Goal: Information Seeking & Learning: Learn about a topic

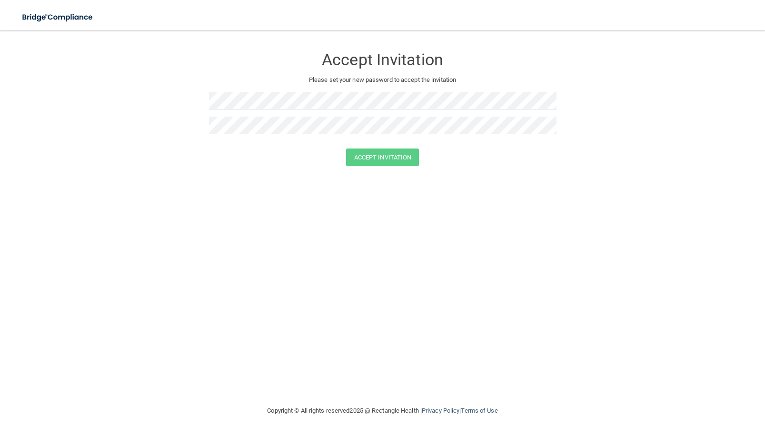
click at [328, 111] on div at bounding box center [382, 104] width 347 height 25
click at [378, 157] on button "Accept Invitation" at bounding box center [382, 158] width 73 height 18
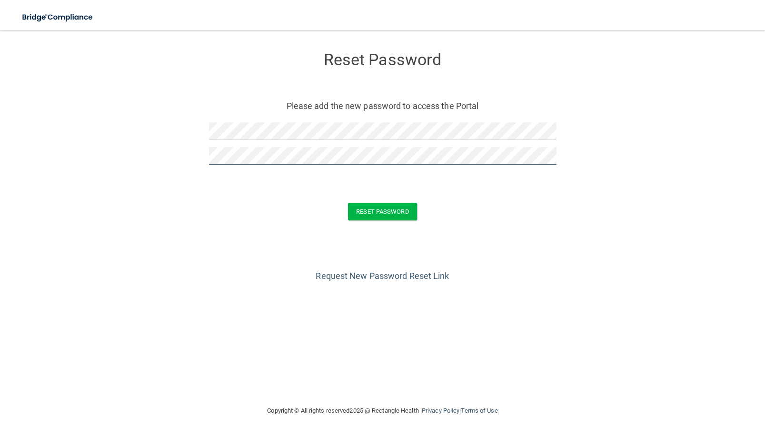
click at [348, 203] on button "Reset Password" at bounding box center [382, 212] width 69 height 18
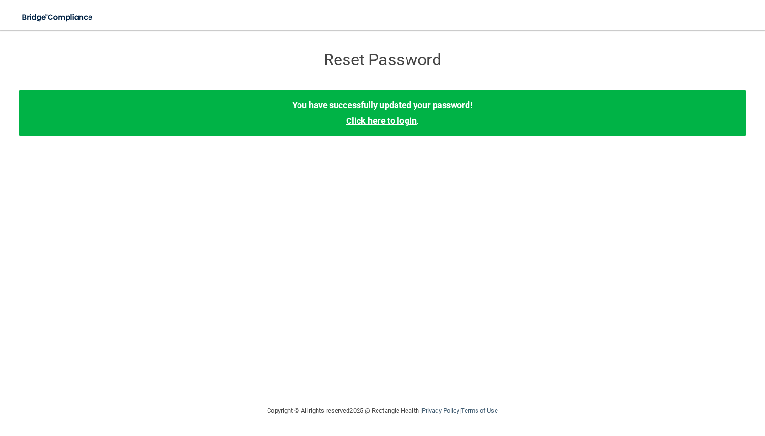
click at [382, 119] on link "Click here to login" at bounding box center [381, 121] width 70 height 10
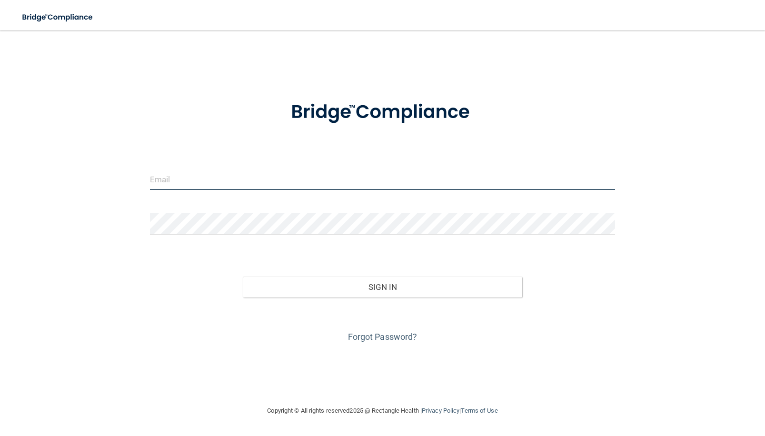
click at [270, 181] on input "email" at bounding box center [382, 179] width 465 height 21
type input "[EMAIL_ADDRESS][DOMAIN_NAME]"
click at [243, 277] on button "Sign In" at bounding box center [382, 287] width 279 height 21
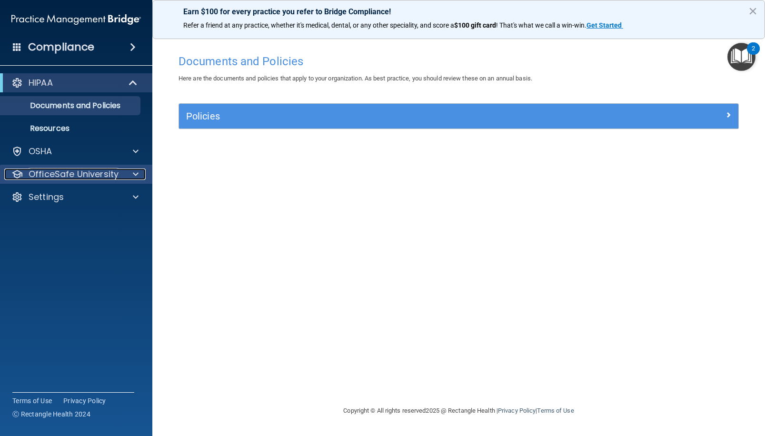
click at [72, 177] on p "OfficeSafe University" at bounding box center [74, 174] width 90 height 11
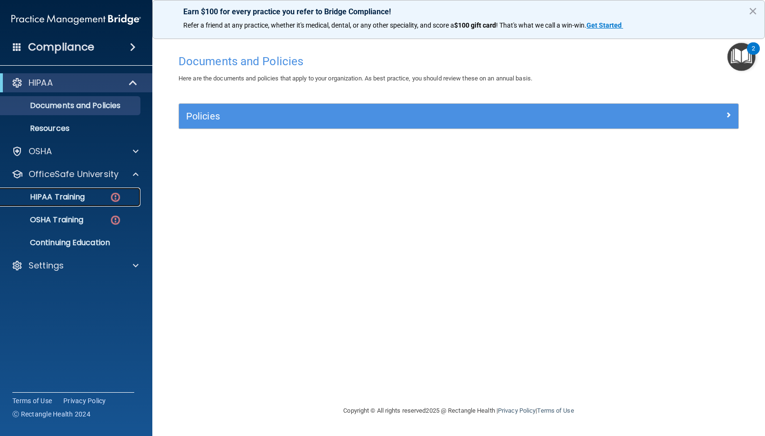
click at [69, 200] on p "HIPAA Training" at bounding box center [45, 197] width 79 height 10
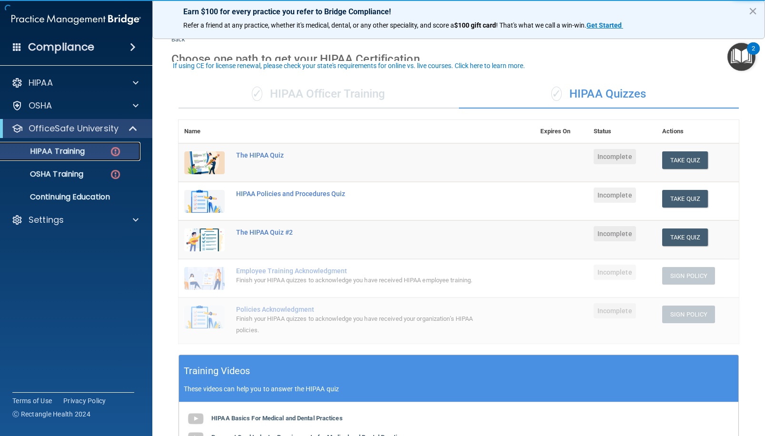
scroll to position [48, 0]
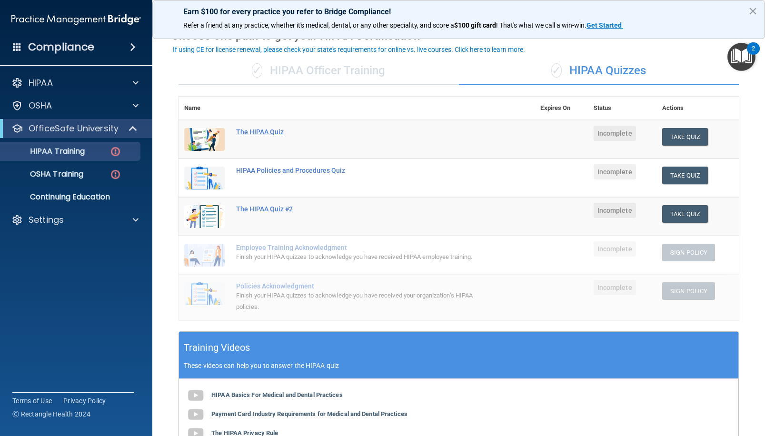
click at [274, 133] on div "The HIPAA Quiz" at bounding box center [361, 132] width 251 height 8
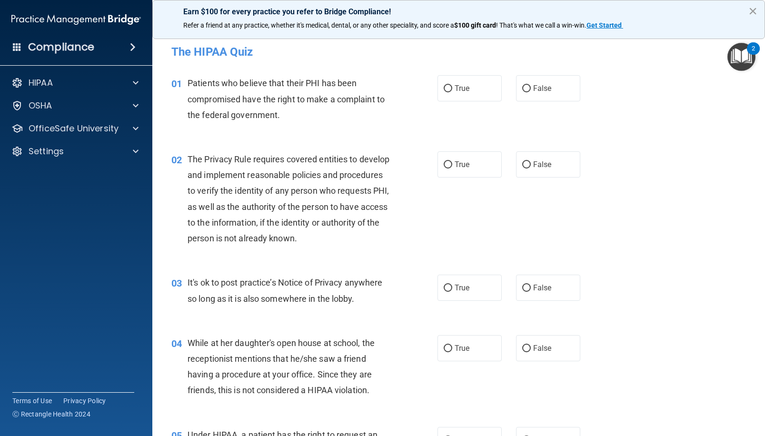
click at [756, 9] on button "×" at bounding box center [752, 10] width 9 height 15
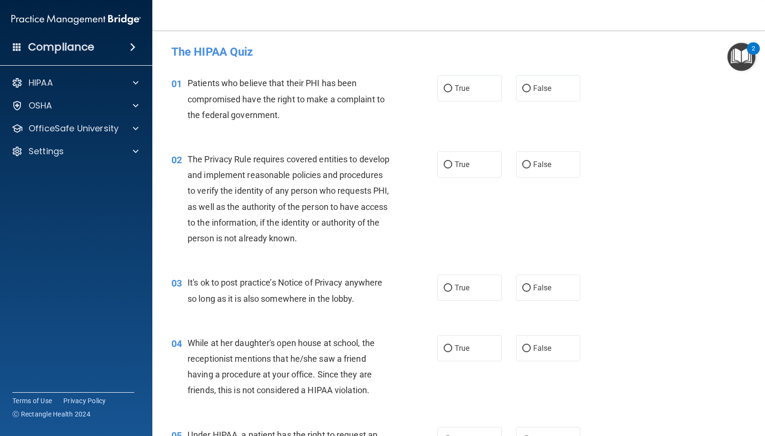
click at [68, 48] on h4 "Compliance" at bounding box center [61, 46] width 66 height 13
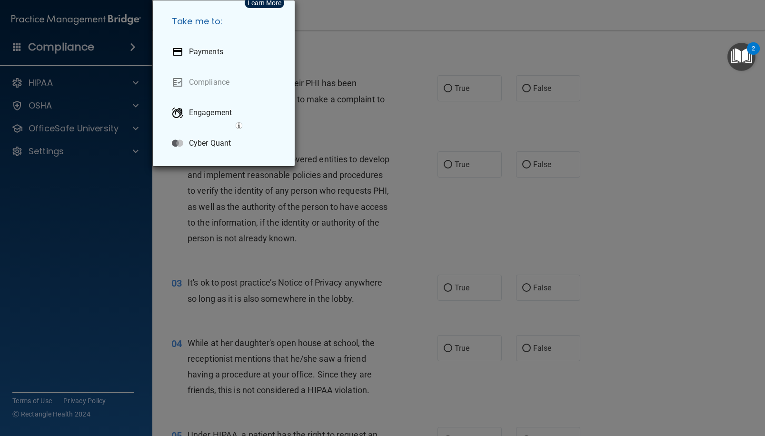
click at [76, 139] on div "Take me to: Payments Compliance Engagement Cyber Quant" at bounding box center [382, 218] width 765 height 436
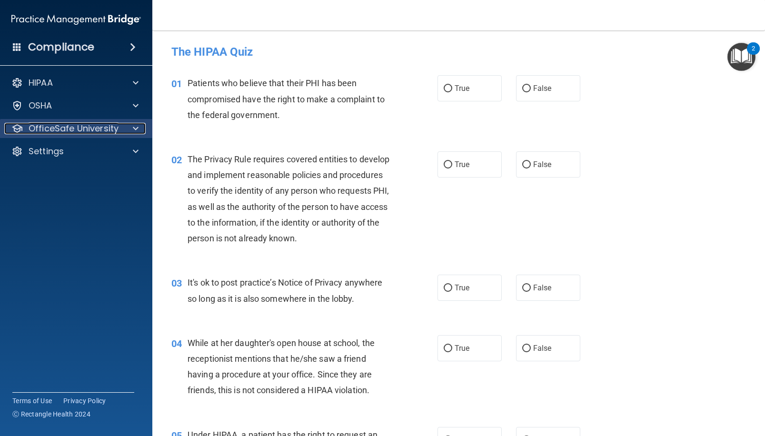
click at [44, 126] on p "OfficeSafe University" at bounding box center [74, 128] width 90 height 11
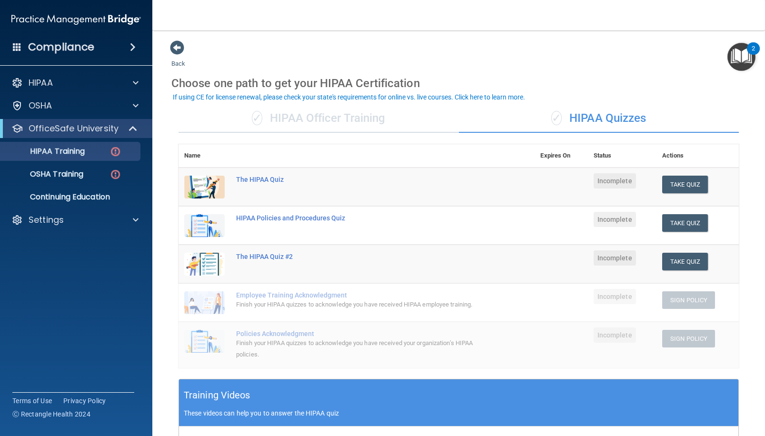
click at [323, 118] on div "✓ HIPAA Officer Training" at bounding box center [319, 118] width 280 height 29
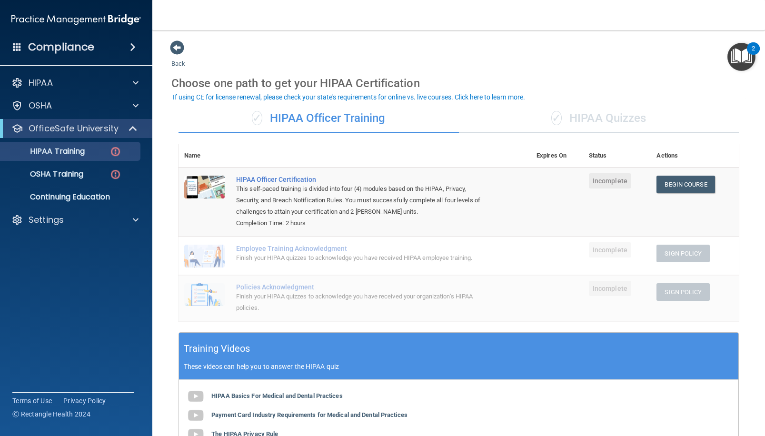
click at [606, 117] on div "✓ HIPAA Quizzes" at bounding box center [599, 118] width 280 height 29
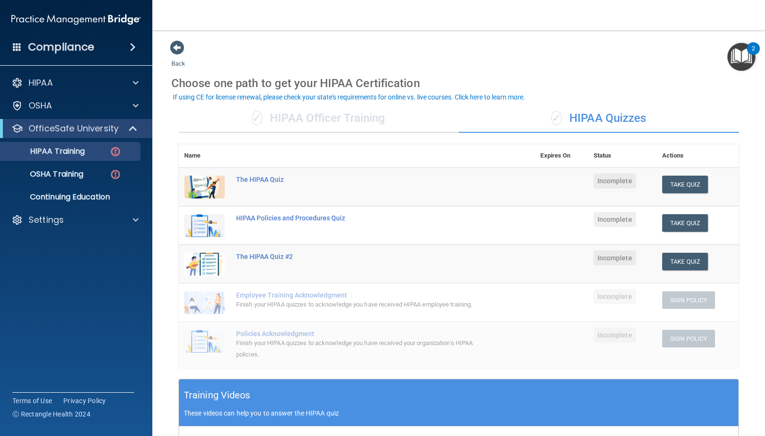
click at [356, 113] on div "✓ HIPAA Officer Training" at bounding box center [319, 118] width 280 height 29
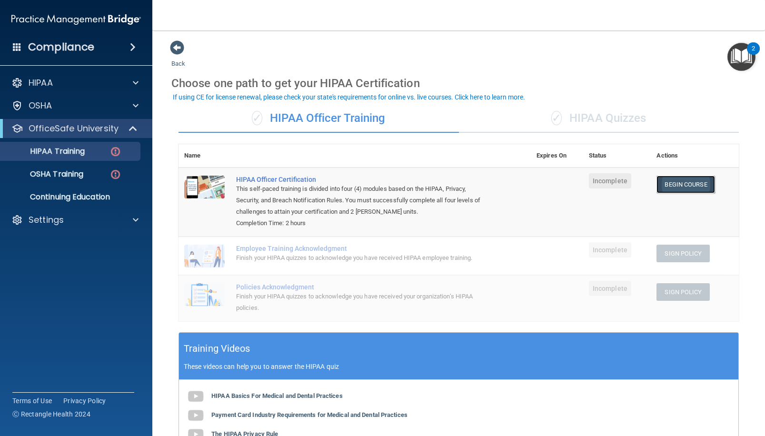
click at [667, 183] on link "Begin Course" at bounding box center [685, 185] width 58 height 18
